Goal: Task Accomplishment & Management: Manage account settings

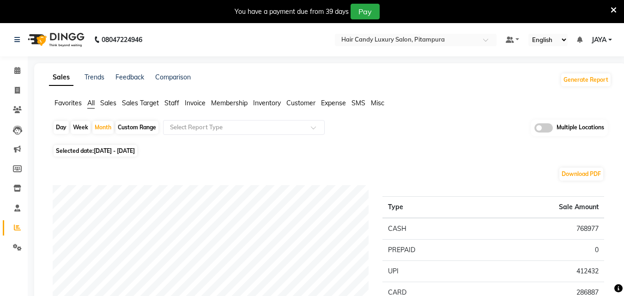
click at [137, 127] on div "Custom Range" at bounding box center [137, 127] width 43 height 13
select select "9"
select select "2025"
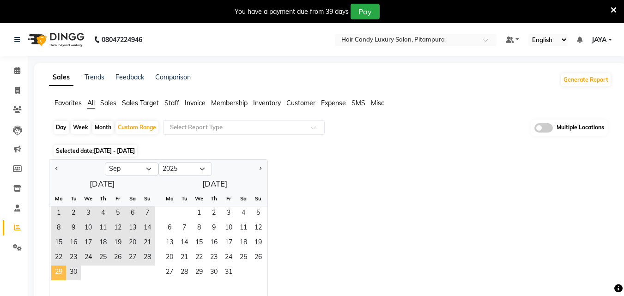
click at [56, 268] on span "29" at bounding box center [58, 273] width 15 height 15
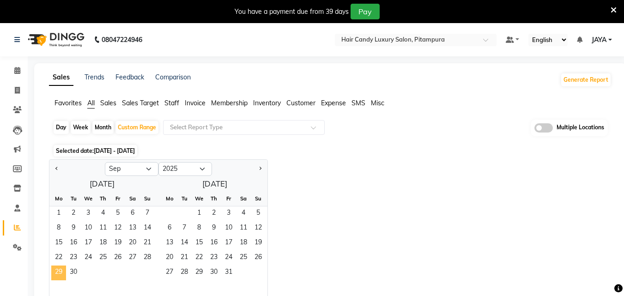
click at [56, 268] on span "29" at bounding box center [58, 273] width 15 height 15
click at [109, 273] on div "29 30" at bounding box center [101, 273] width 105 height 15
click at [65, 270] on span "29" at bounding box center [58, 273] width 15 height 15
click at [101, 127] on div "Month" at bounding box center [102, 127] width 21 height 13
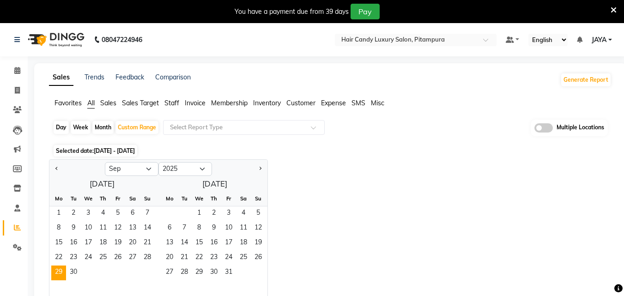
select select "9"
select select "2025"
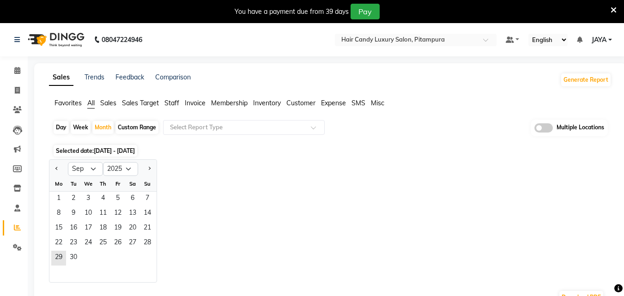
click at [129, 123] on div "Custom Range" at bounding box center [137, 127] width 43 height 13
select select "9"
select select "2025"
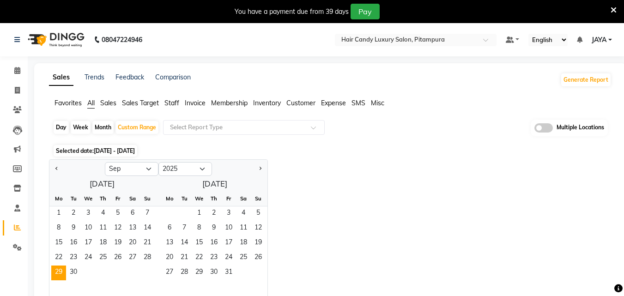
click at [59, 122] on div "Day" at bounding box center [61, 127] width 15 height 13
select select "9"
select select "2025"
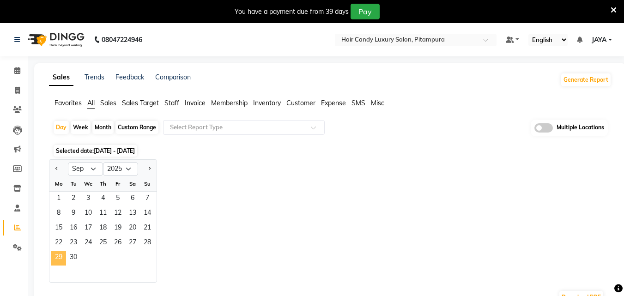
click at [59, 256] on span "29" at bounding box center [58, 258] width 15 height 15
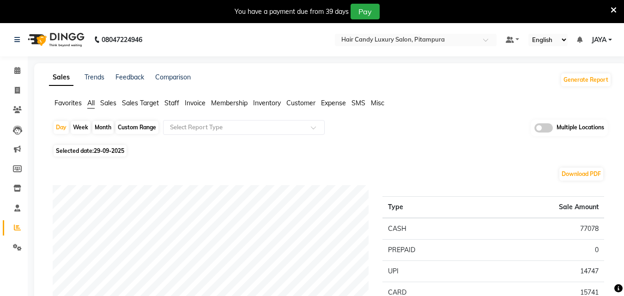
click at [110, 102] on span "Sales" at bounding box center [108, 103] width 16 height 8
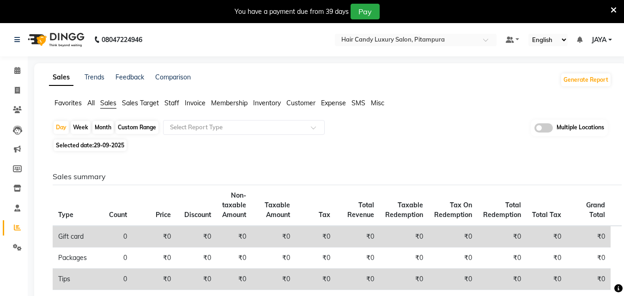
click at [171, 101] on span "Staff" at bounding box center [172, 103] width 15 height 8
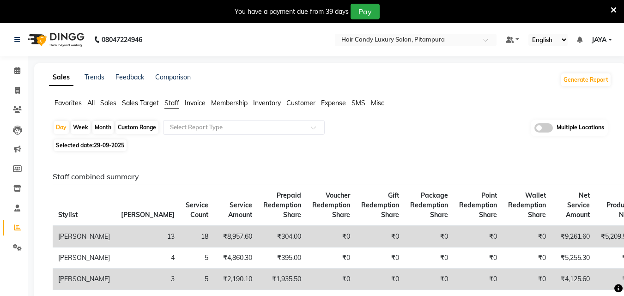
click at [71, 105] on span "Favorites" at bounding box center [68, 103] width 27 height 8
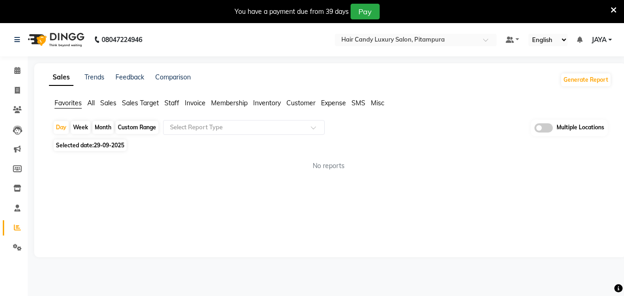
click at [92, 104] on span "All" at bounding box center [90, 103] width 7 height 8
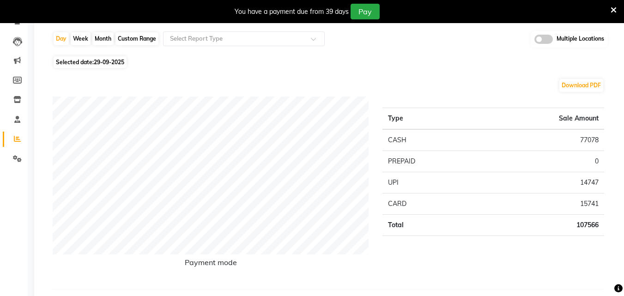
scroll to position [108, 0]
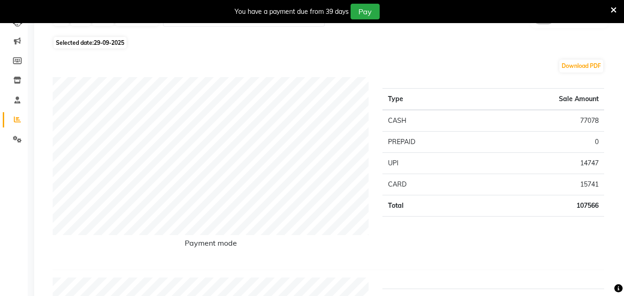
click at [607, 114] on div "Type Sale Amount CASH 77078 PREPAID 0 UPI 14747 CARD 15741 Total 107566" at bounding box center [494, 169] width 236 height 185
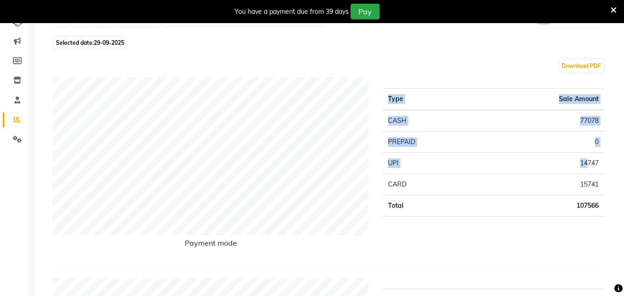
drag, startPoint x: 608, startPoint y: 114, endPoint x: 590, endPoint y: 199, distance: 86.4
click at [590, 199] on div "Type Sale Amount CASH 77078 PREPAID 0 UPI 14747 CARD 15741 Total 107566" at bounding box center [494, 169] width 236 height 185
click at [581, 237] on div "Type Sale Amount CASH 77078 PREPAID 0 UPI 14747 CARD 15741 Total 107566" at bounding box center [494, 169] width 236 height 185
drag, startPoint x: 599, startPoint y: 117, endPoint x: 555, endPoint y: 126, distance: 45.3
click at [555, 126] on td "77078" at bounding box center [541, 121] width 127 height 22
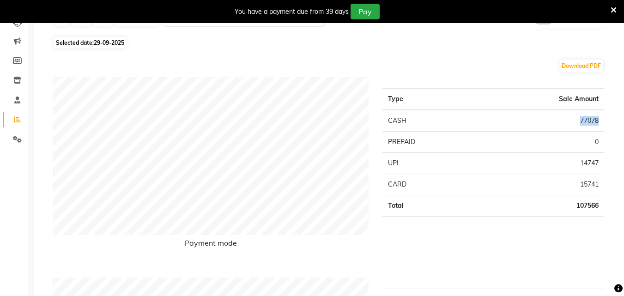
click at [530, 120] on td "77078" at bounding box center [541, 121] width 127 height 22
drag, startPoint x: 600, startPoint y: 160, endPoint x: 554, endPoint y: 208, distance: 66.7
click at [554, 208] on tbody "CASH 77078 PREPAID 0 UPI 14747 CARD 15741 Total 107566" at bounding box center [494, 163] width 222 height 107
click at [548, 256] on div "Type Sale Amount CASH 77078 PREPAID 0 UPI 14747 CARD 15741 Total 107566" at bounding box center [494, 169] width 236 height 185
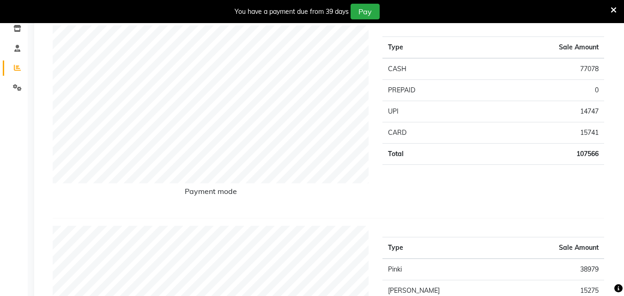
scroll to position [0, 0]
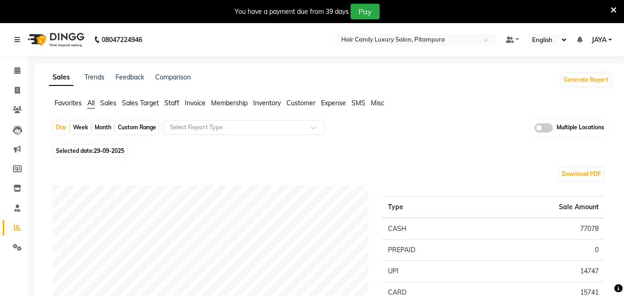
click at [194, 23] on div "You have a payment due from 39 days Pay" at bounding box center [312, 11] width 624 height 23
click at [102, 126] on div "Month" at bounding box center [102, 127] width 21 height 13
select select "9"
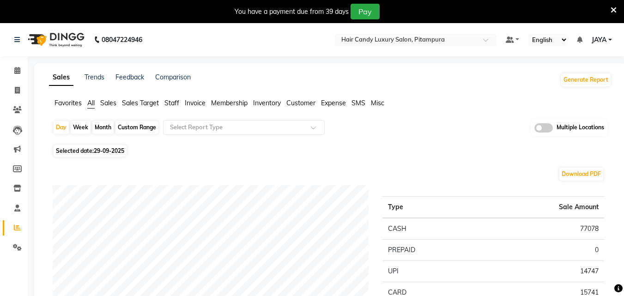
select select "2025"
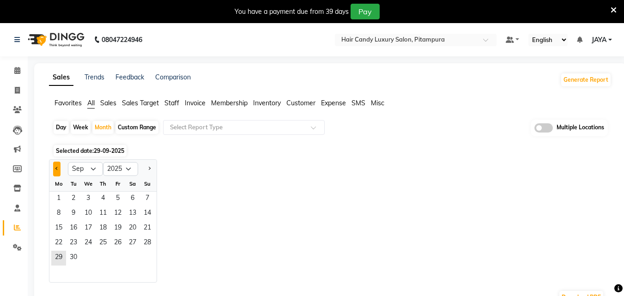
click at [58, 167] on button "Previous month" at bounding box center [56, 169] width 7 height 15
click at [55, 164] on button "Previous month" at bounding box center [56, 169] width 7 height 15
select select "7"
click at [79, 199] on span "1" at bounding box center [73, 199] width 15 height 15
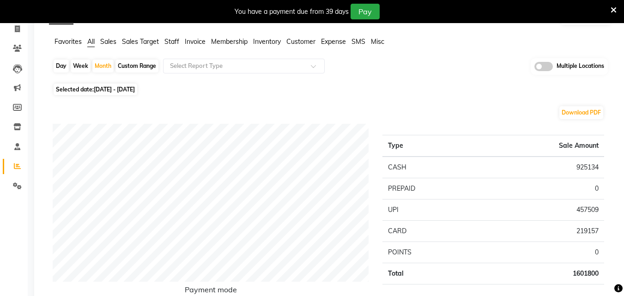
scroll to position [70, 0]
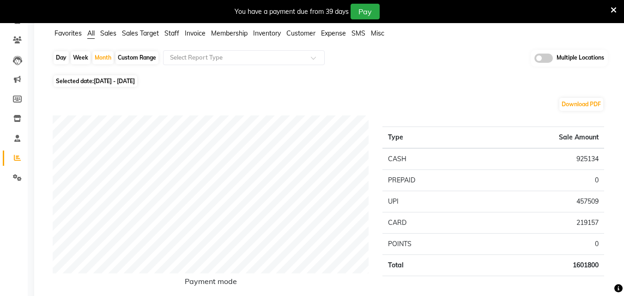
click at [64, 58] on div "Day" at bounding box center [61, 57] width 15 height 13
select select "7"
select select "2025"
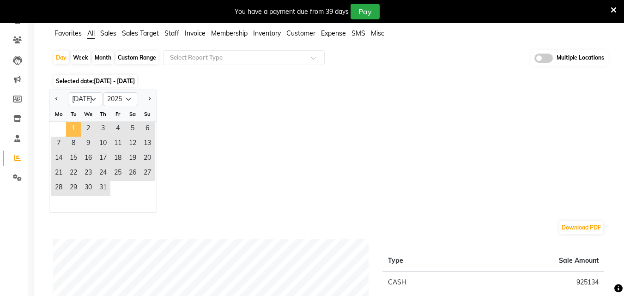
click at [74, 126] on span "1" at bounding box center [73, 129] width 15 height 15
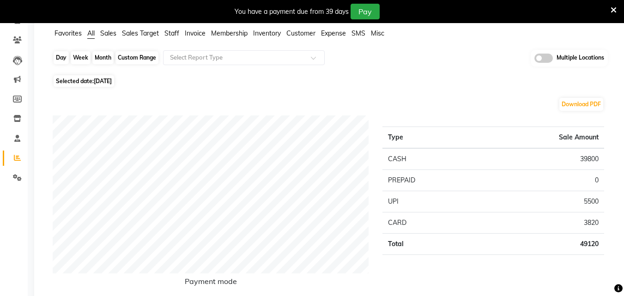
click at [67, 57] on div "Day" at bounding box center [61, 57] width 15 height 13
select select "7"
select select "2025"
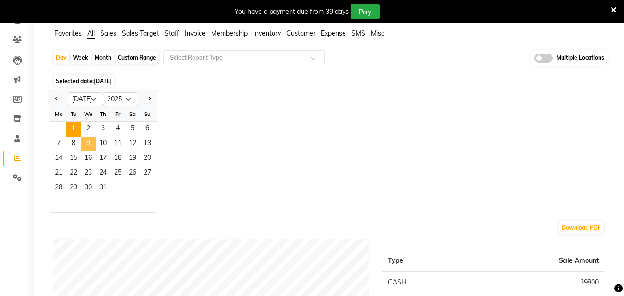
click at [91, 141] on span "9" at bounding box center [88, 144] width 15 height 15
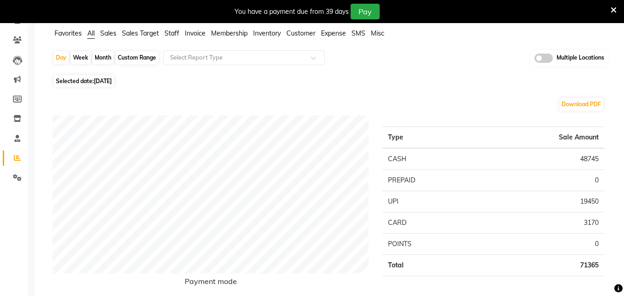
click at [101, 77] on span "Selected date: [DATE]" at bounding box center [84, 81] width 61 height 12
select select "7"
select select "2025"
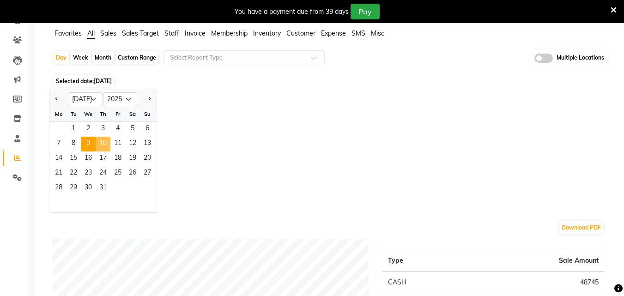
click at [103, 143] on span "10" at bounding box center [103, 144] width 15 height 15
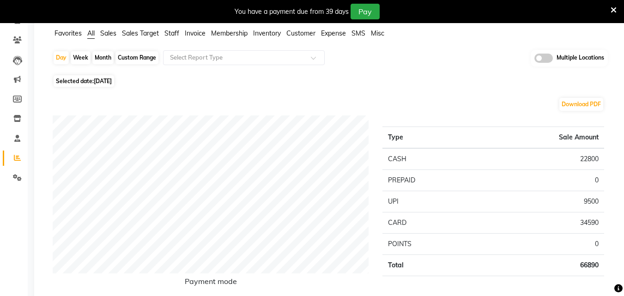
click at [92, 84] on span "Selected date: [DATE]" at bounding box center [84, 81] width 61 height 12
select select "7"
select select "2025"
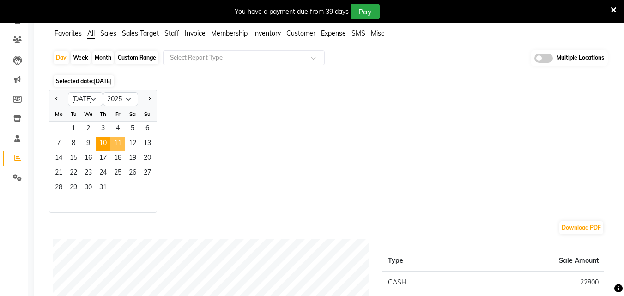
click at [116, 144] on span "11" at bounding box center [117, 144] width 15 height 15
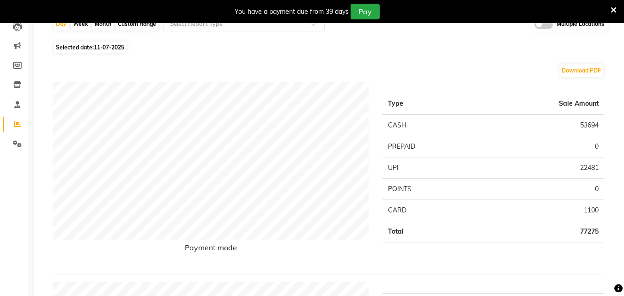
scroll to position [0, 0]
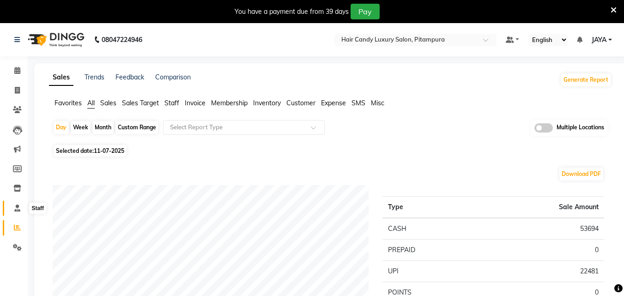
click at [20, 208] on icon at bounding box center [17, 208] width 6 height 7
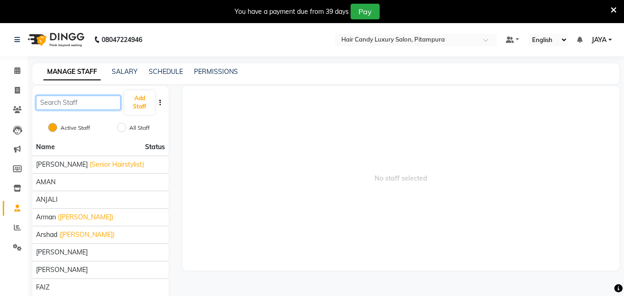
click at [82, 104] on input "text" at bounding box center [78, 103] width 85 height 14
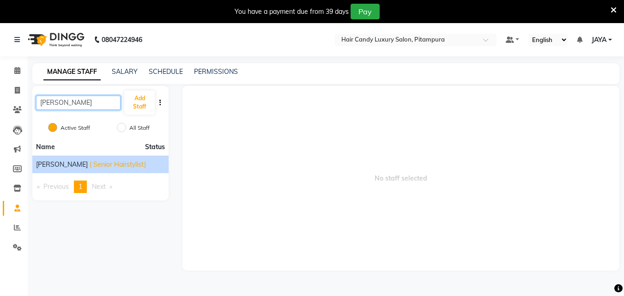
type input "[PERSON_NAME]"
click at [58, 169] on div "[PERSON_NAME] ( Senior Hairstylist)" at bounding box center [100, 165] width 129 height 10
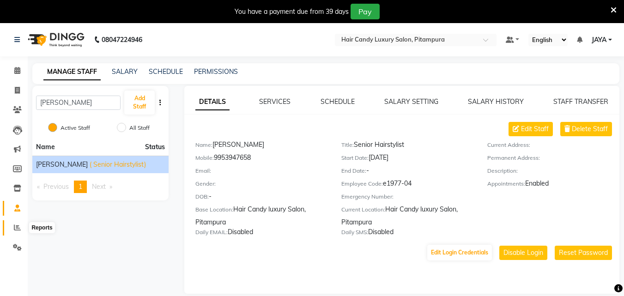
click at [16, 226] on icon at bounding box center [17, 227] width 7 height 7
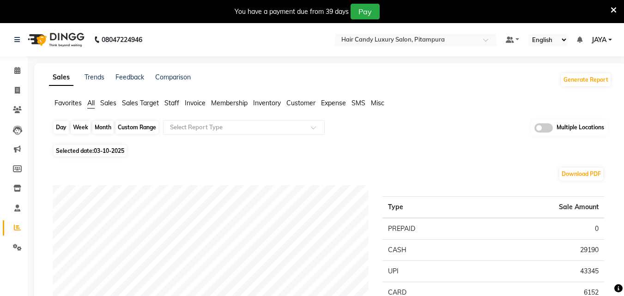
click at [60, 128] on div "Day" at bounding box center [61, 127] width 15 height 13
select select "10"
select select "2025"
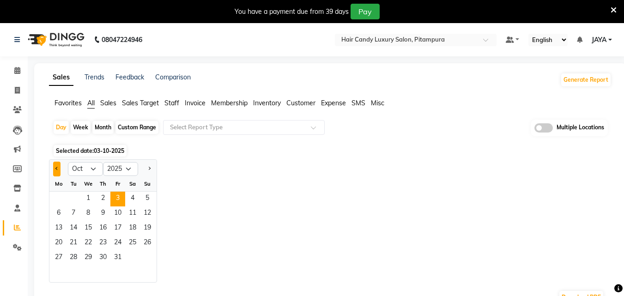
click at [56, 172] on button "Previous month" at bounding box center [56, 169] width 7 height 15
click at [149, 171] on button "Next month" at bounding box center [149, 169] width 7 height 15
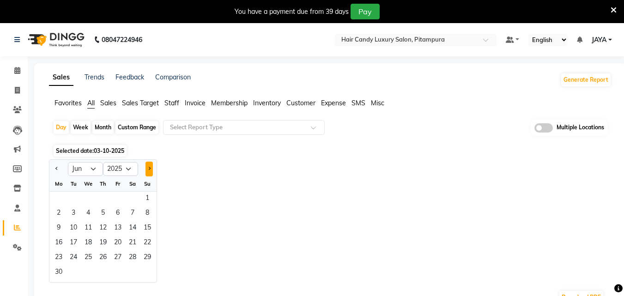
select select "7"
click at [60, 227] on span "14" at bounding box center [58, 228] width 15 height 15
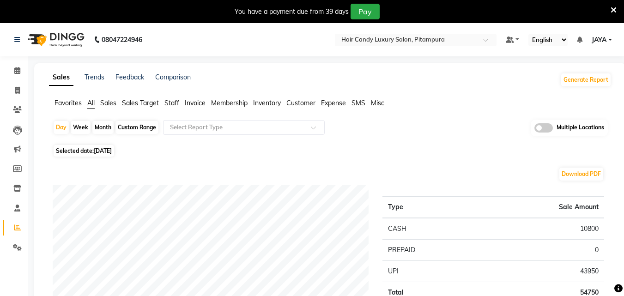
click at [101, 148] on span "[DATE]" at bounding box center [103, 150] width 18 height 7
select select "7"
select select "2025"
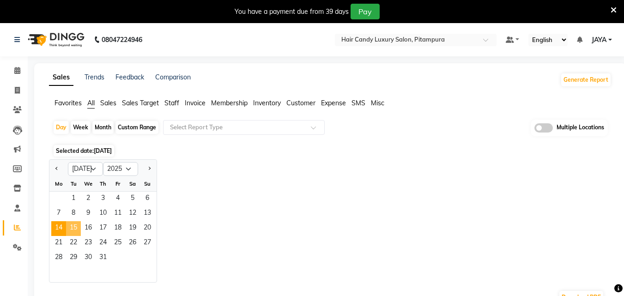
click at [79, 231] on span "15" at bounding box center [73, 228] width 15 height 15
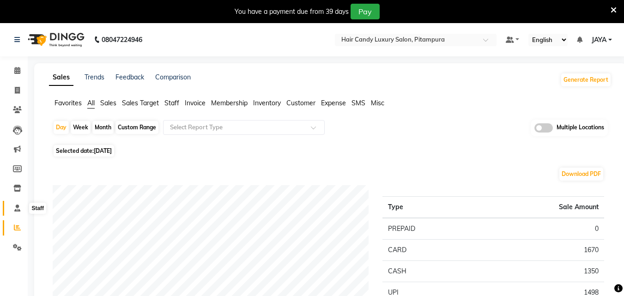
click at [21, 205] on span at bounding box center [17, 208] width 16 height 11
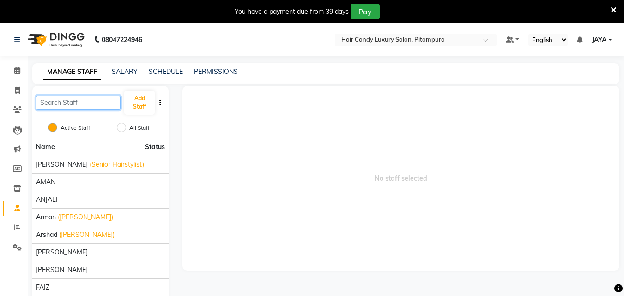
click at [71, 103] on input "text" at bounding box center [78, 103] width 85 height 14
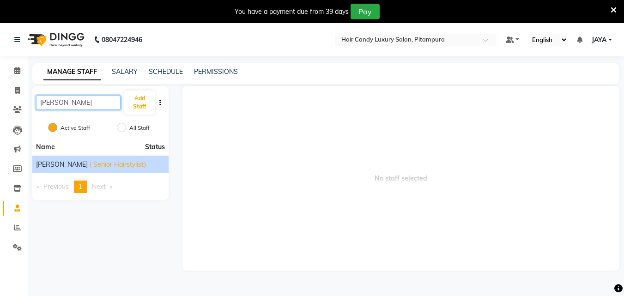
type input "[PERSON_NAME]"
click at [49, 165] on span "[PERSON_NAME]" at bounding box center [62, 165] width 52 height 10
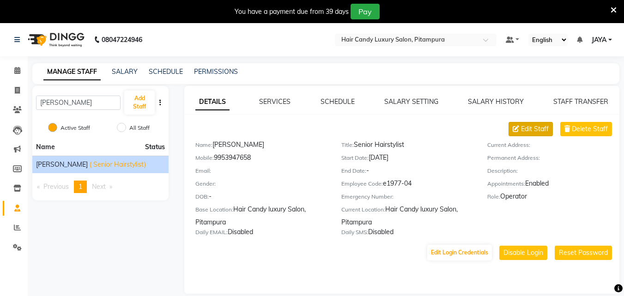
click at [540, 133] on span "Edit Staff" at bounding box center [535, 129] width 28 height 10
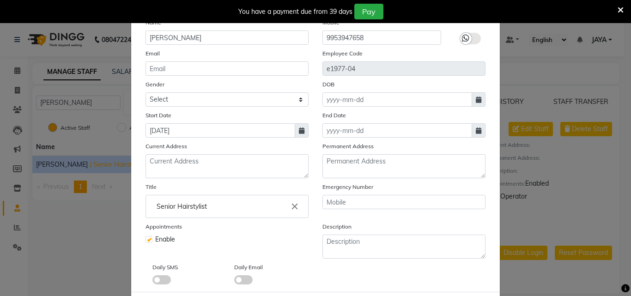
scroll to position [111, 0]
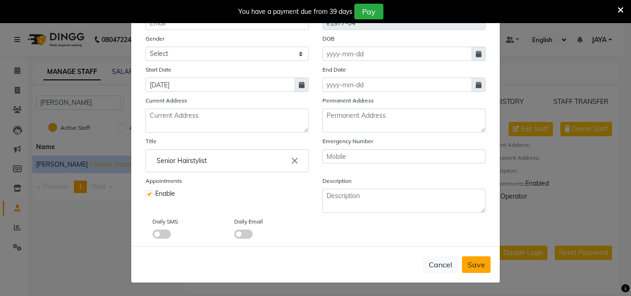
click at [471, 268] on span "Save" at bounding box center [477, 264] width 18 height 9
checkbox input "false"
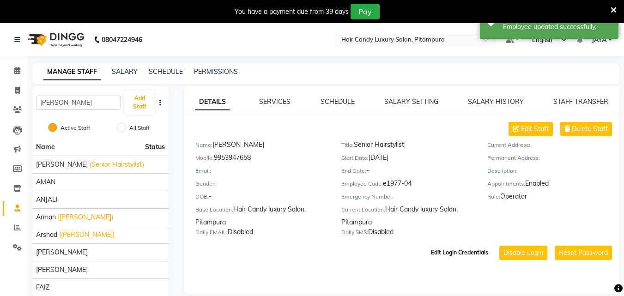
click at [466, 252] on button "Edit Login Credentials" at bounding box center [459, 253] width 65 height 16
select select "564"
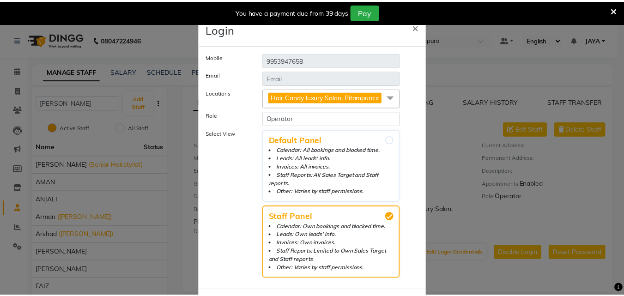
scroll to position [45, 0]
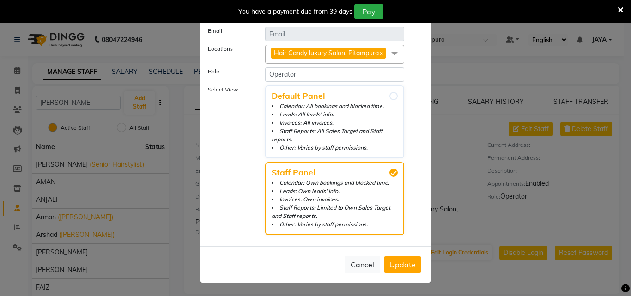
click at [397, 263] on span "Update" at bounding box center [403, 264] width 26 height 9
